Goal: Book appointment/travel/reservation

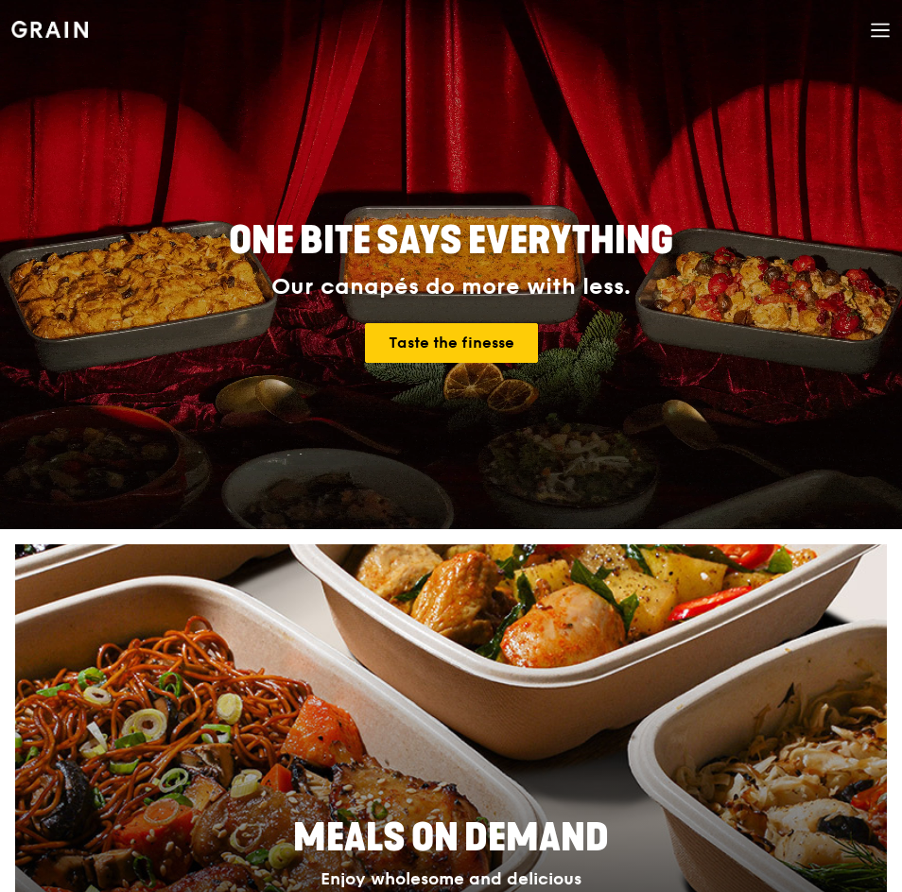
click at [868, 38] on div "Grain logo Meals On Demand Weddings Catering Why Grain Contact us" at bounding box center [450, 32] width 879 height 64
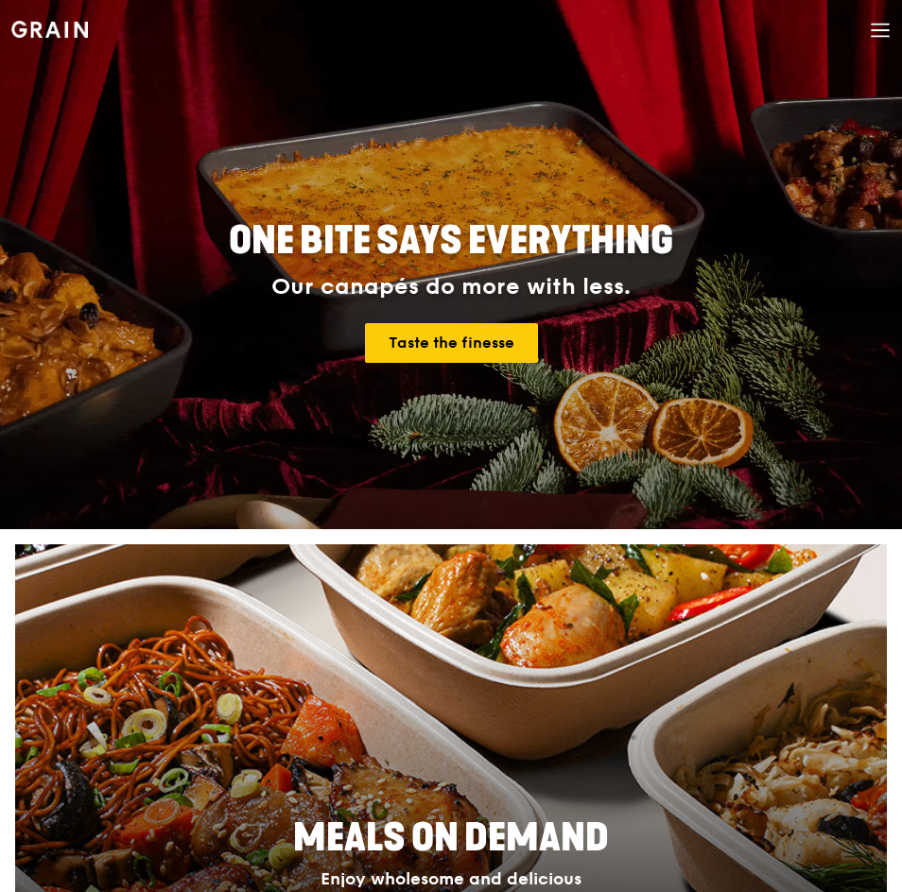
click at [887, 25] on icon at bounding box center [880, 25] width 17 height 0
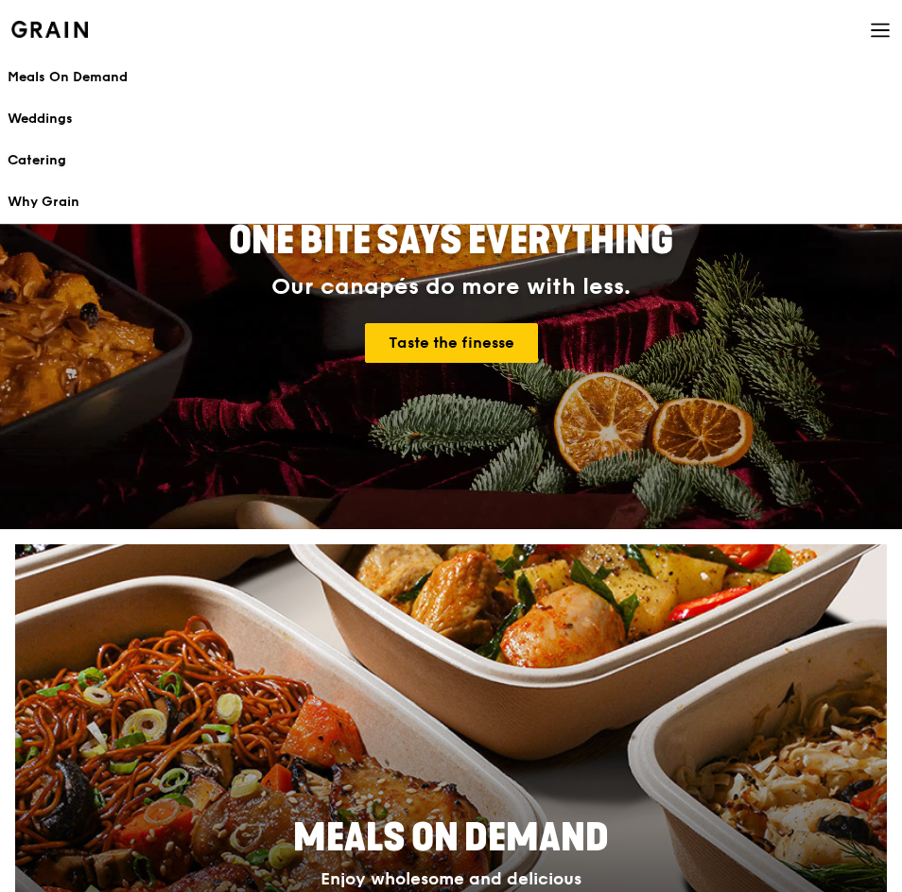
click at [69, 150] on link "Catering" at bounding box center [451, 161] width 887 height 42
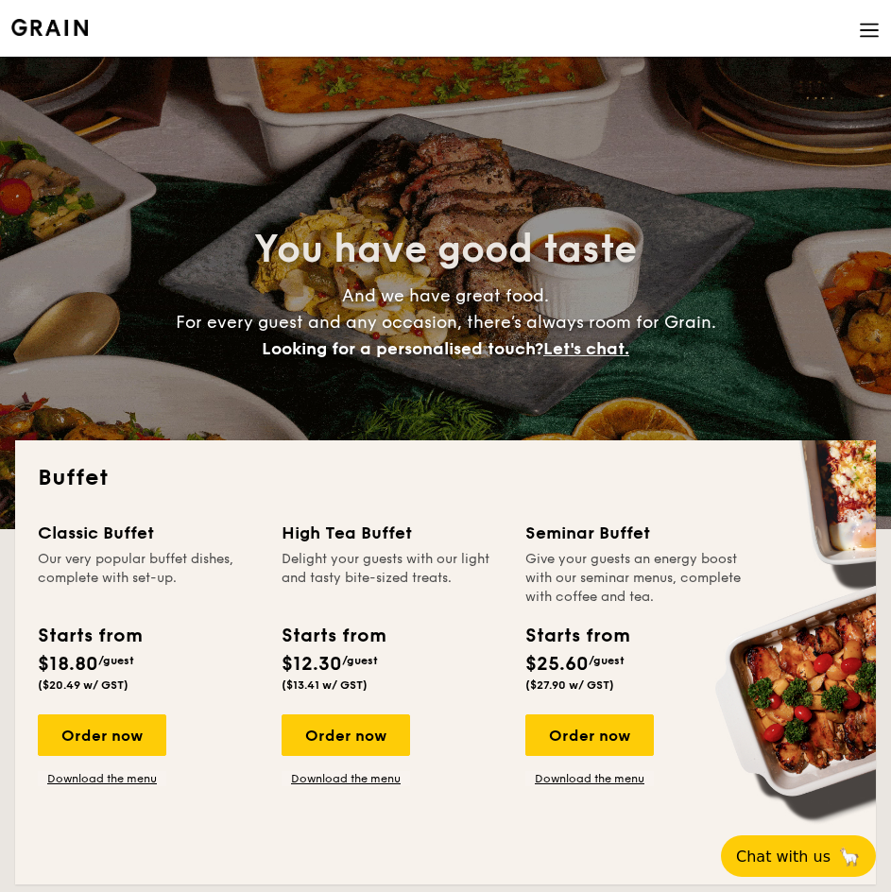
select select
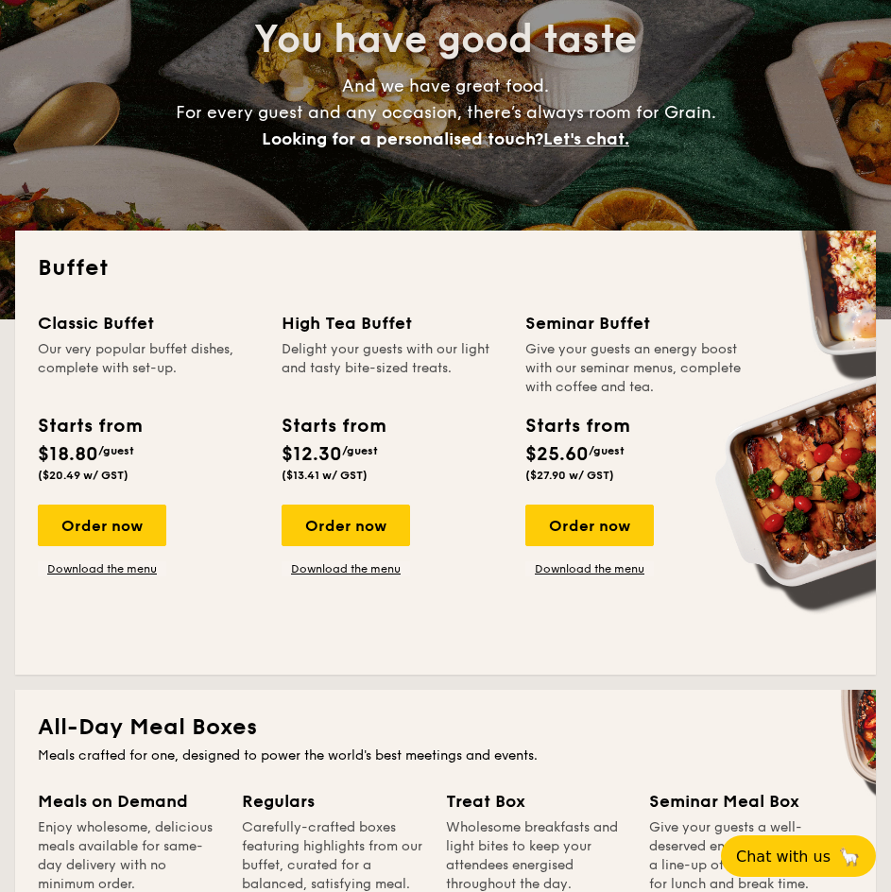
scroll to position [220, 0]
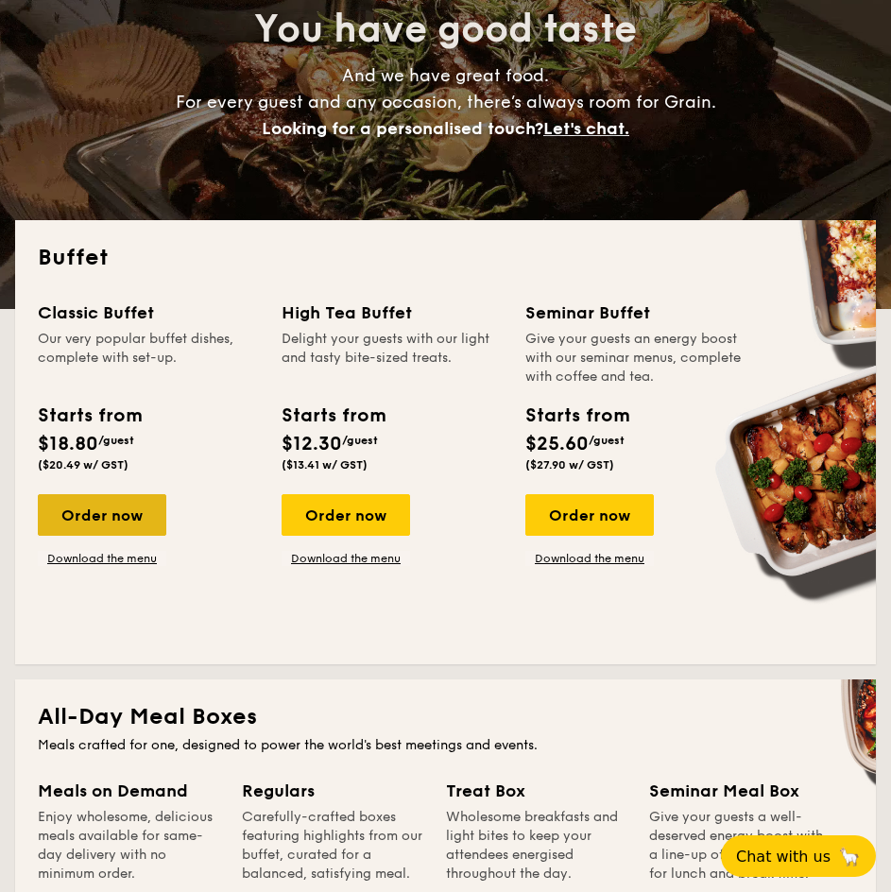
click at [102, 523] on div "Order now" at bounding box center [102, 515] width 129 height 42
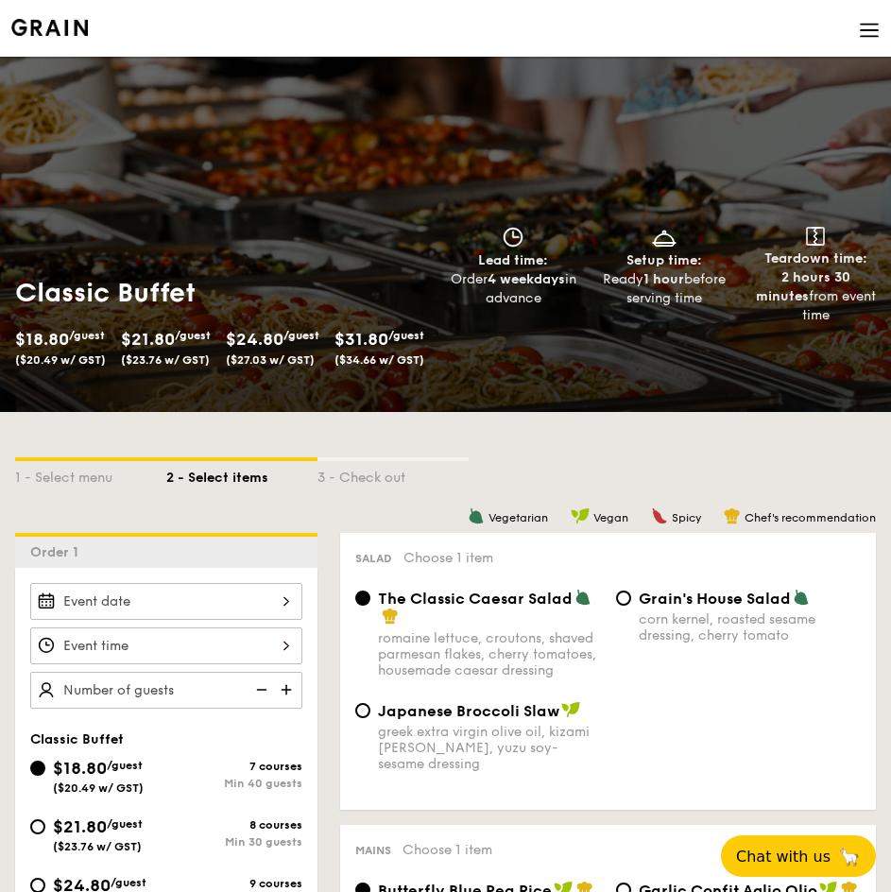
click at [251, 596] on div at bounding box center [166, 601] width 272 height 37
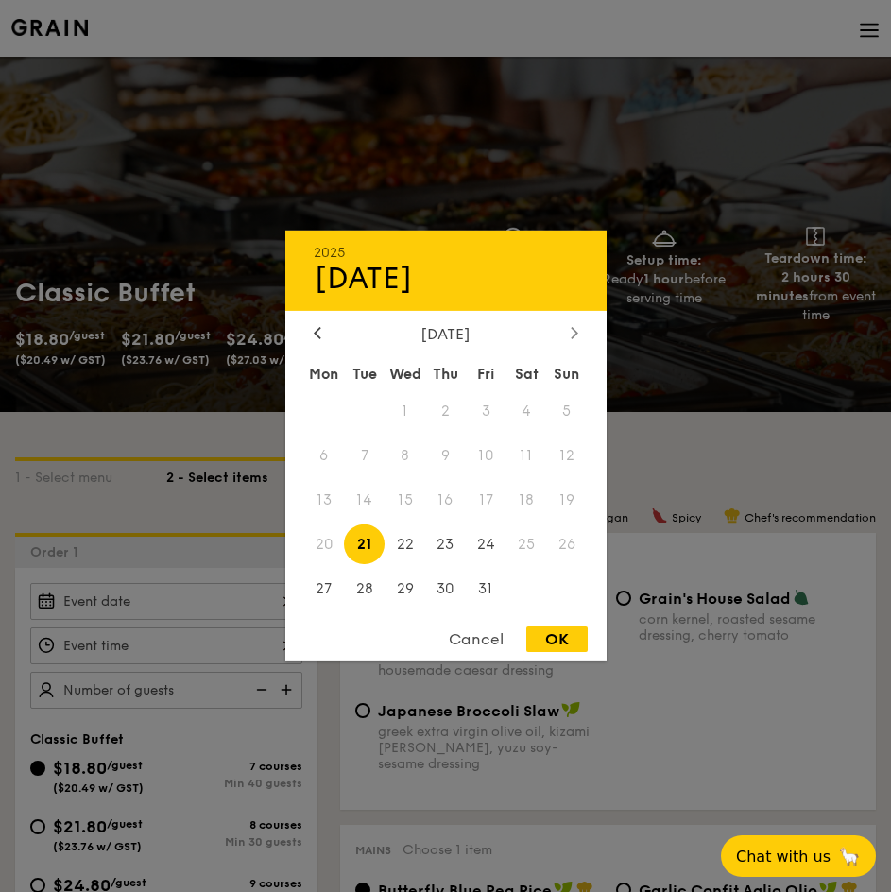
click at [574, 328] on icon at bounding box center [575, 332] width 8 height 12
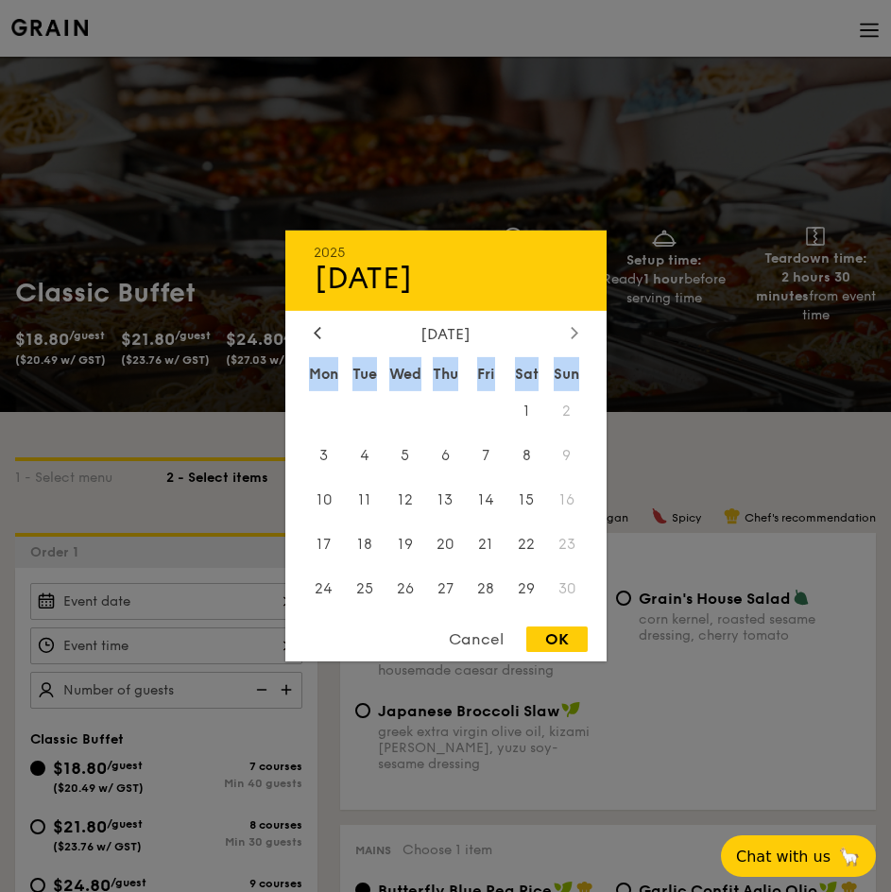
click at [574, 328] on icon at bounding box center [575, 332] width 8 height 12
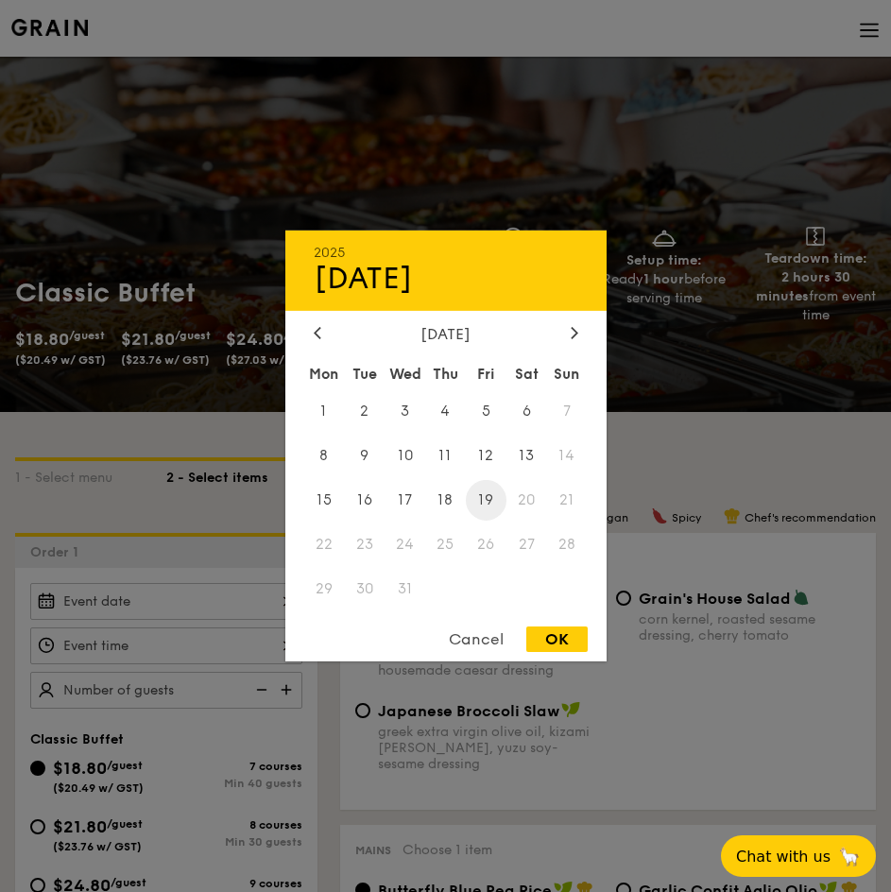
click at [468, 512] on span "19" at bounding box center [486, 500] width 41 height 41
click at [563, 641] on div "OK" at bounding box center [557, 640] width 61 height 26
type input "[DATE]"
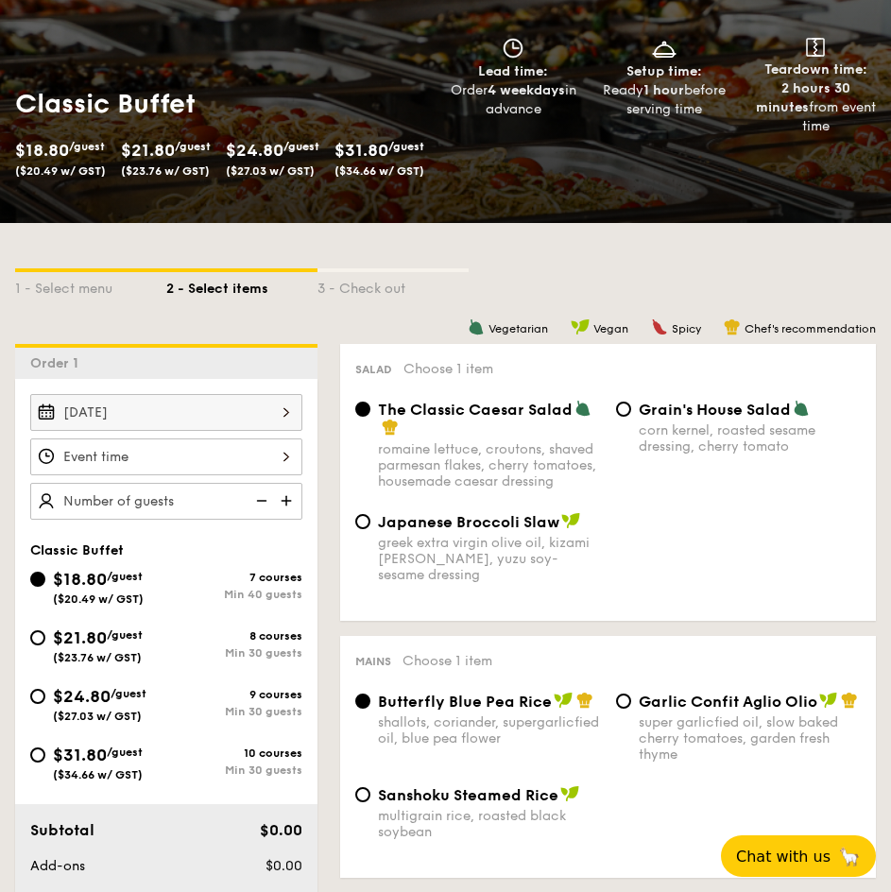
scroll to position [220, 0]
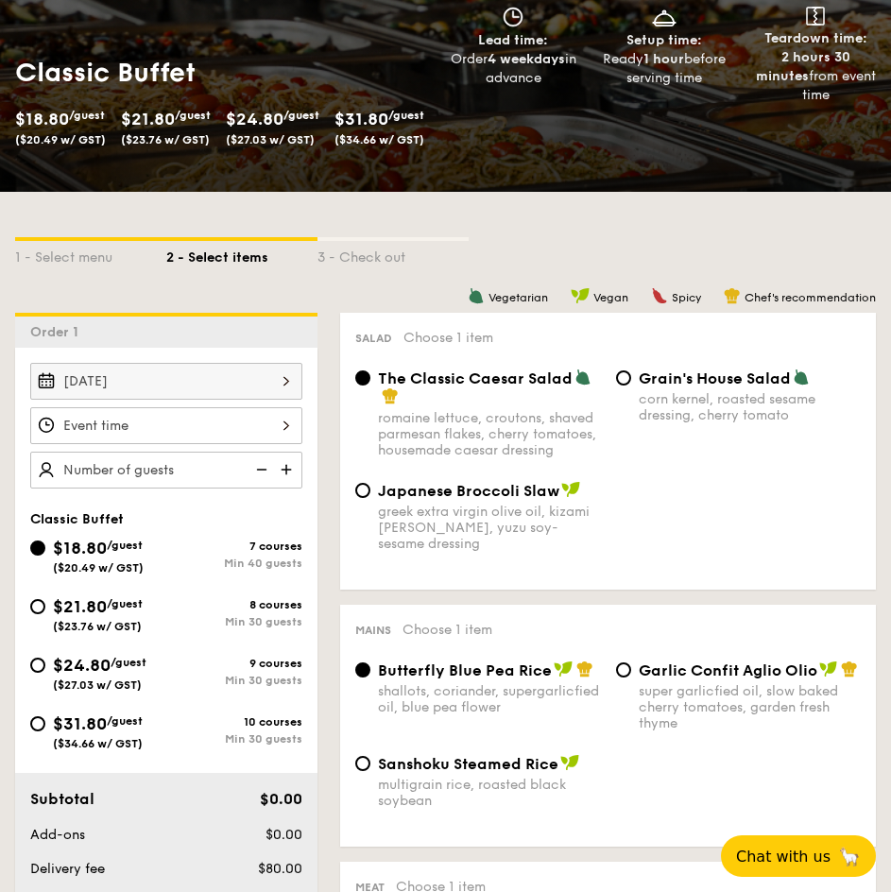
click at [175, 628] on div "Min 30 guests" at bounding box center [234, 621] width 136 height 13
click at [45, 614] on input "$21.80 /guest ($23.76 w/ GST) 8 courses Min 30 guests" at bounding box center [37, 606] width 15 height 15
radio input "true"
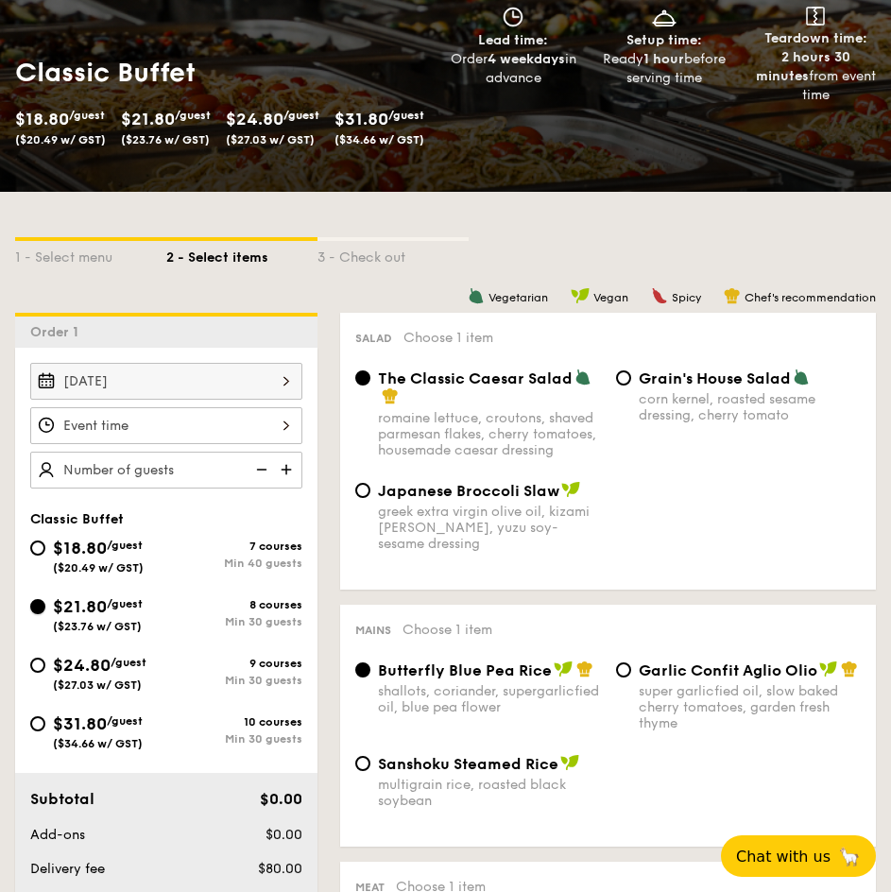
radio input "true"
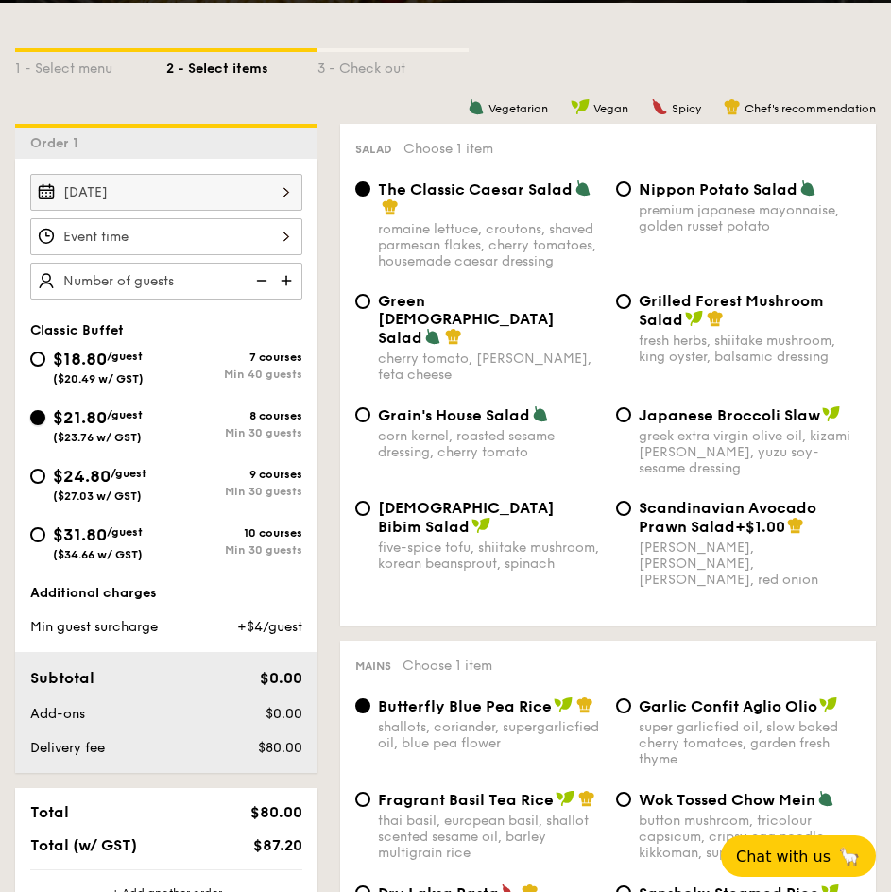
scroll to position [441, 0]
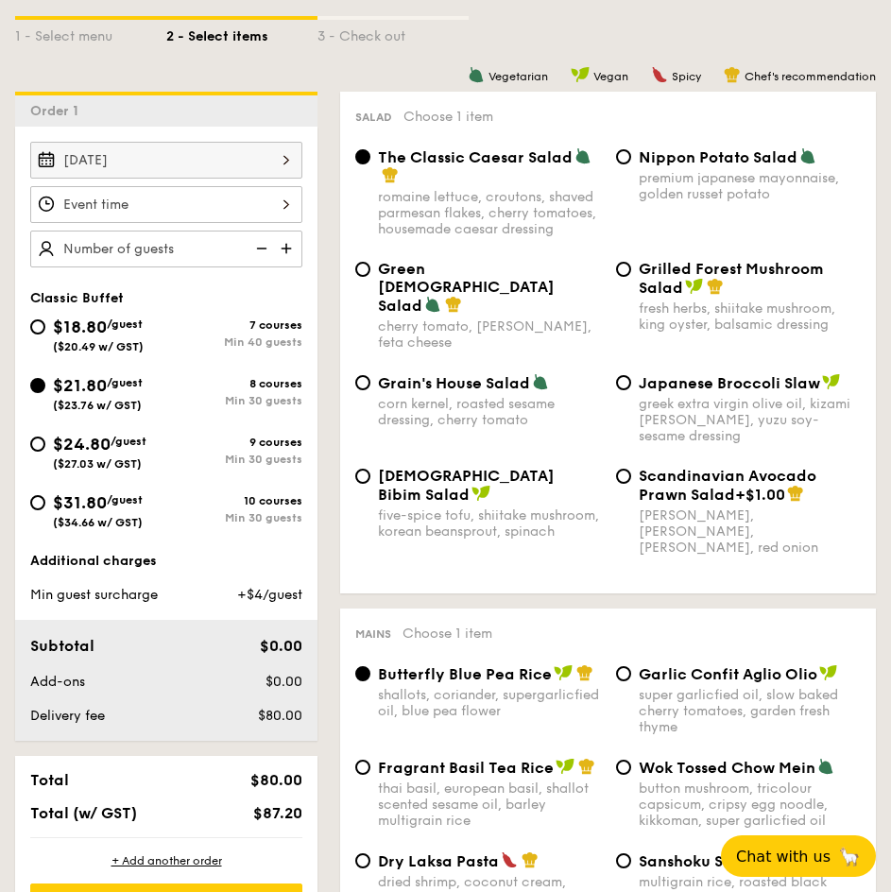
click at [126, 500] on span "/guest" at bounding box center [125, 499] width 36 height 13
click at [45, 500] on input "$31.80 /guest ($34.66 w/ GST) 10 courses Min 30 guests" at bounding box center [37, 502] width 15 height 15
radio input "true"
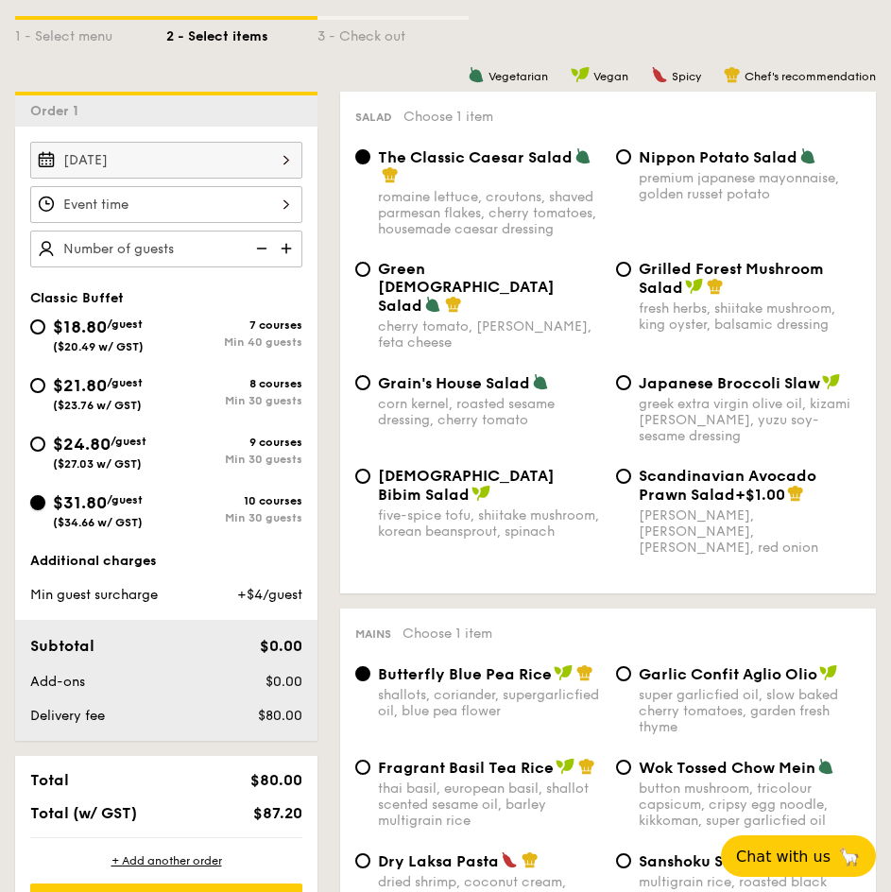
radio input "true"
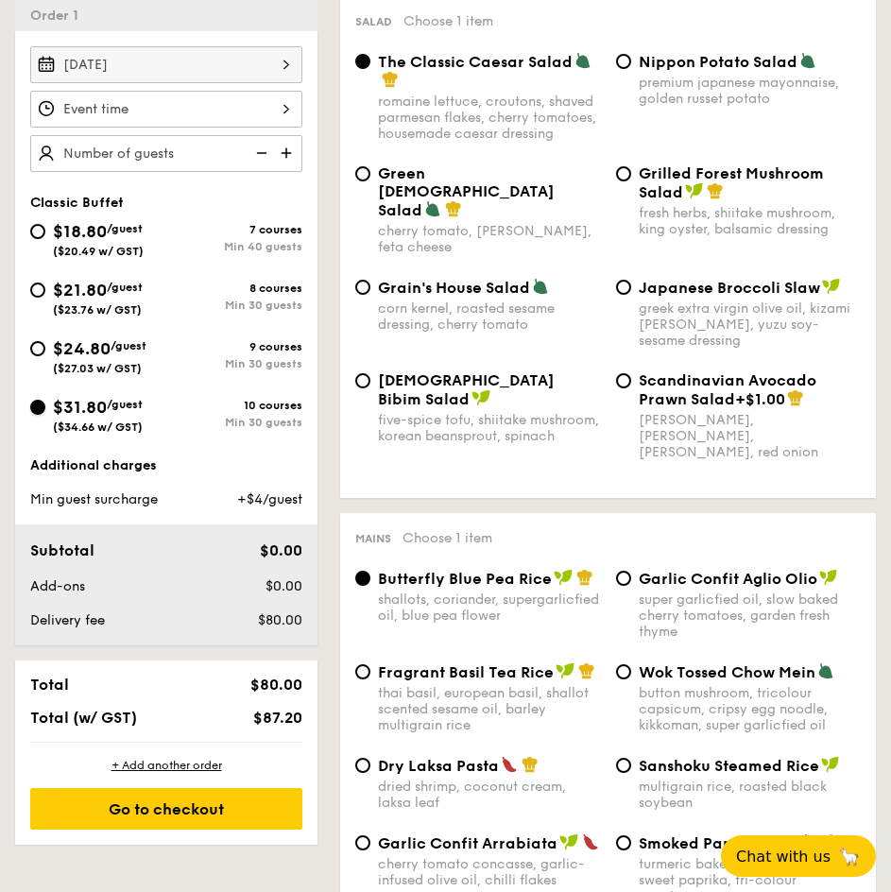
scroll to position [473, 0]
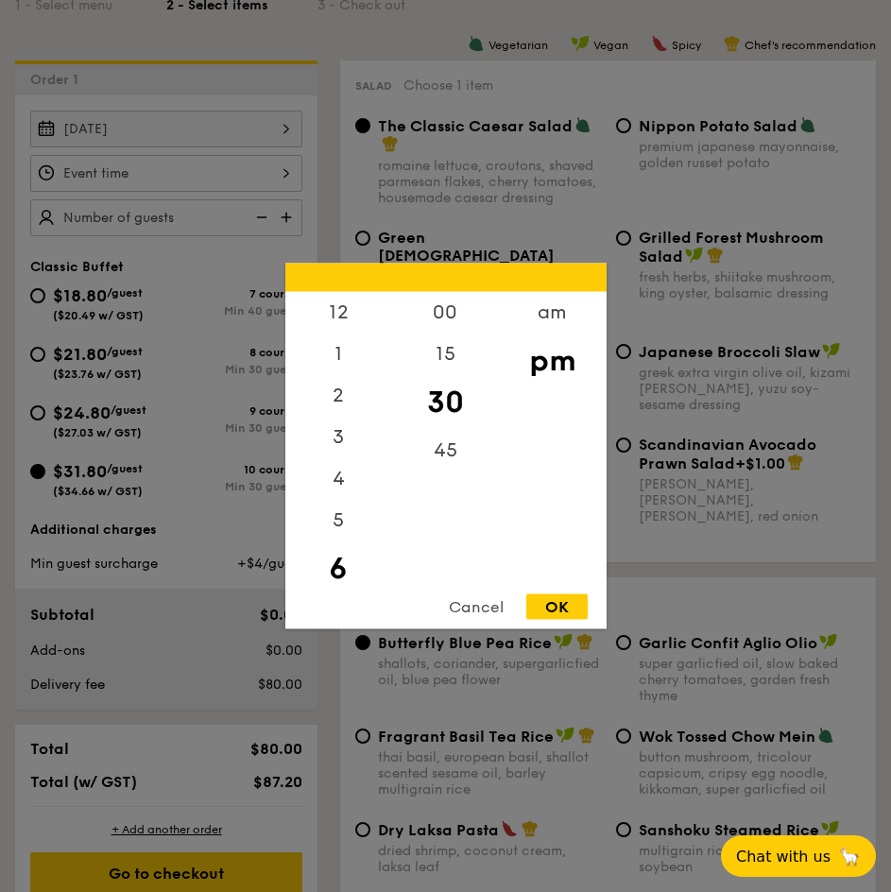
click at [143, 187] on div "12 1 2 3 4 5 6 7 8 9 10 11 00 15 30 45 am pm Cancel OK" at bounding box center [166, 173] width 272 height 37
click at [332, 485] on div "5" at bounding box center [338, 485] width 107 height 55
click at [547, 615] on div "OK" at bounding box center [557, 608] width 61 height 26
type input "5:30PM"
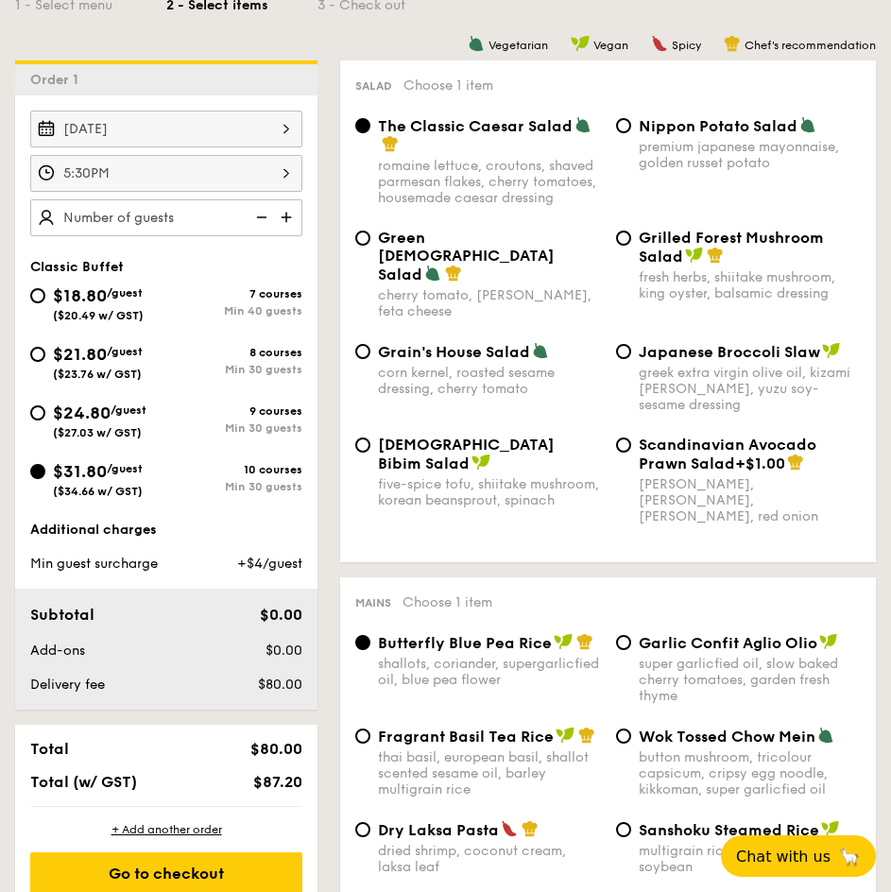
click at [280, 219] on img at bounding box center [288, 217] width 28 height 36
click at [292, 217] on img at bounding box center [288, 217] width 28 height 36
click at [287, 217] on img at bounding box center [288, 217] width 28 height 36
type input "30 guests"
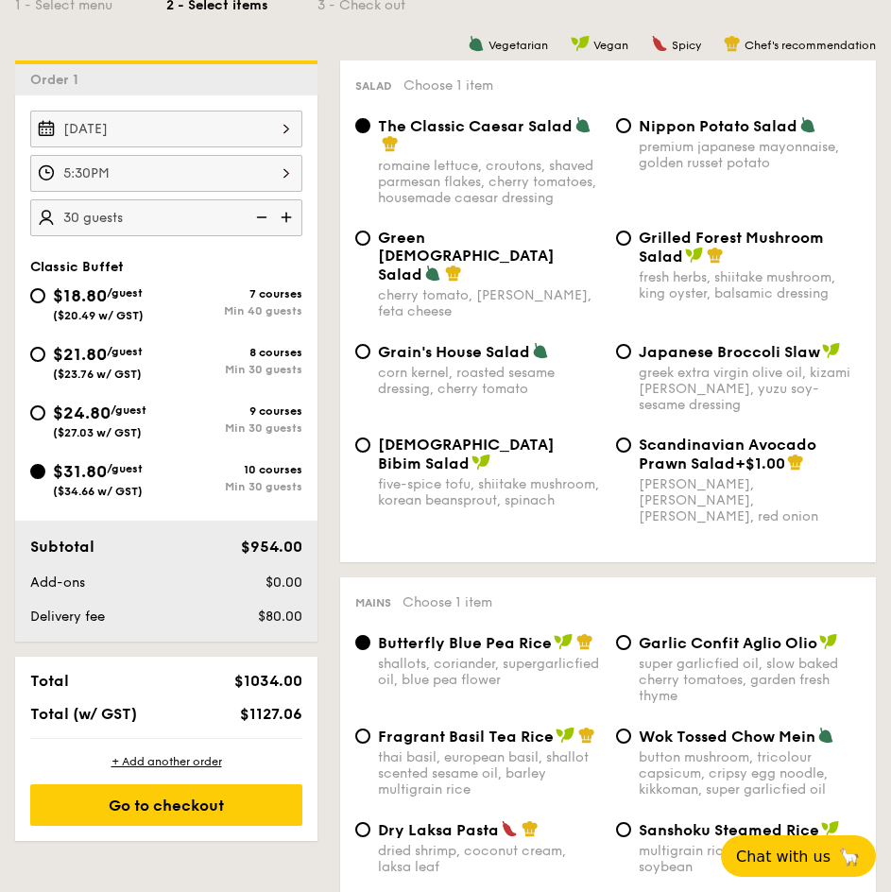
scroll to position [536, 0]
